Goal: Task Accomplishment & Management: Manage account settings

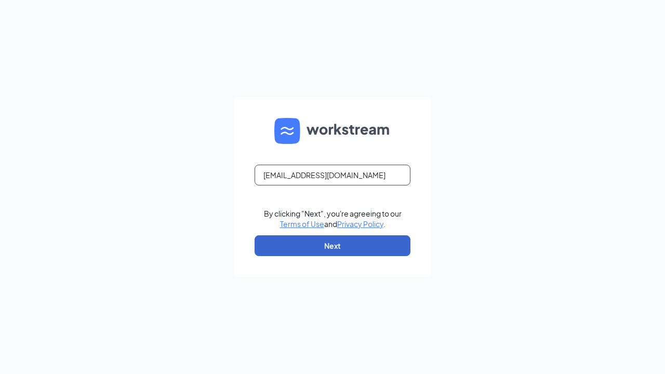
type input "autoqadev03@gmail.com"
click at [333, 246] on button "Next" at bounding box center [333, 245] width 156 height 21
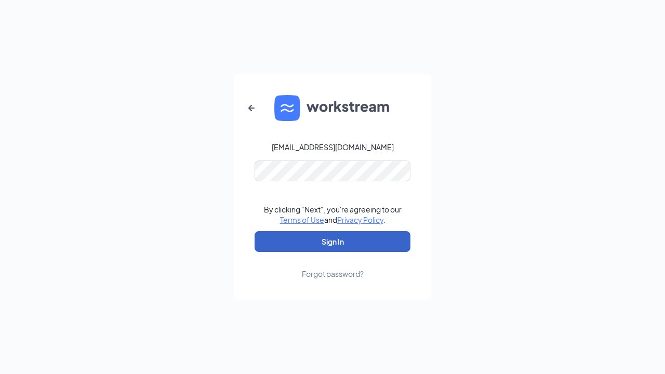
click at [333, 242] on button "Sign In" at bounding box center [333, 241] width 156 height 21
